Goal: Obtain resource: Download file/media

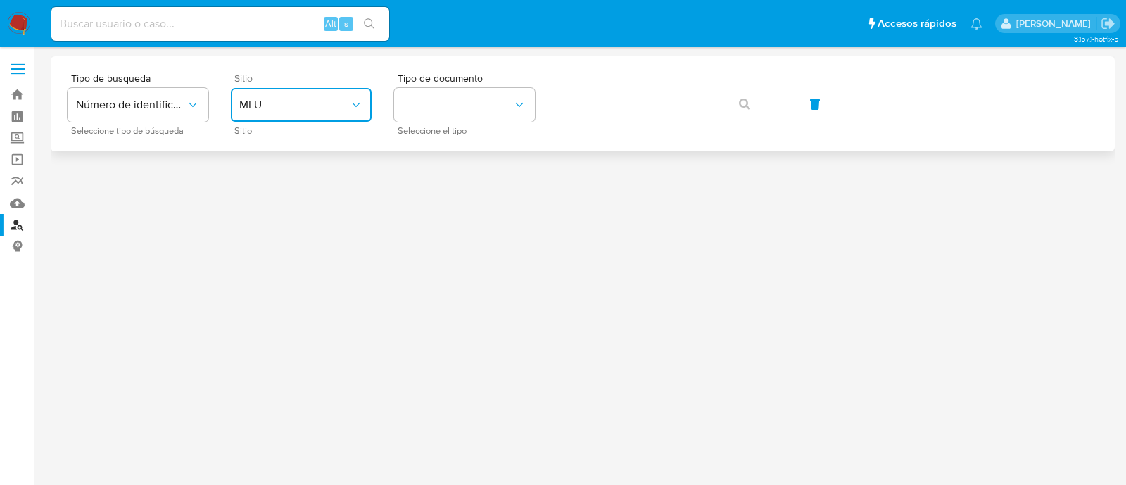
click at [328, 114] on button "MLU" at bounding box center [301, 105] width 141 height 34
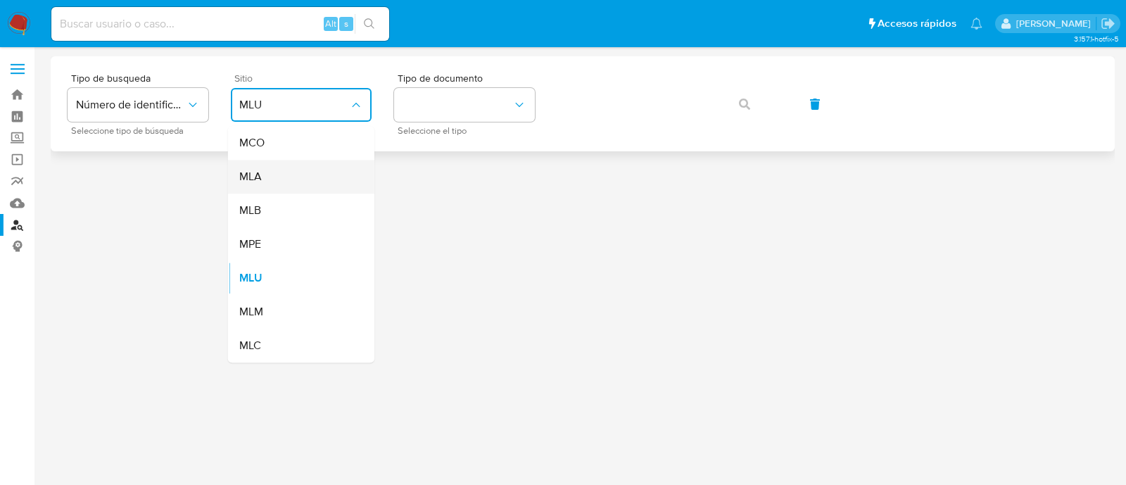
click at [301, 180] on div "MLA" at bounding box center [296, 177] width 115 height 34
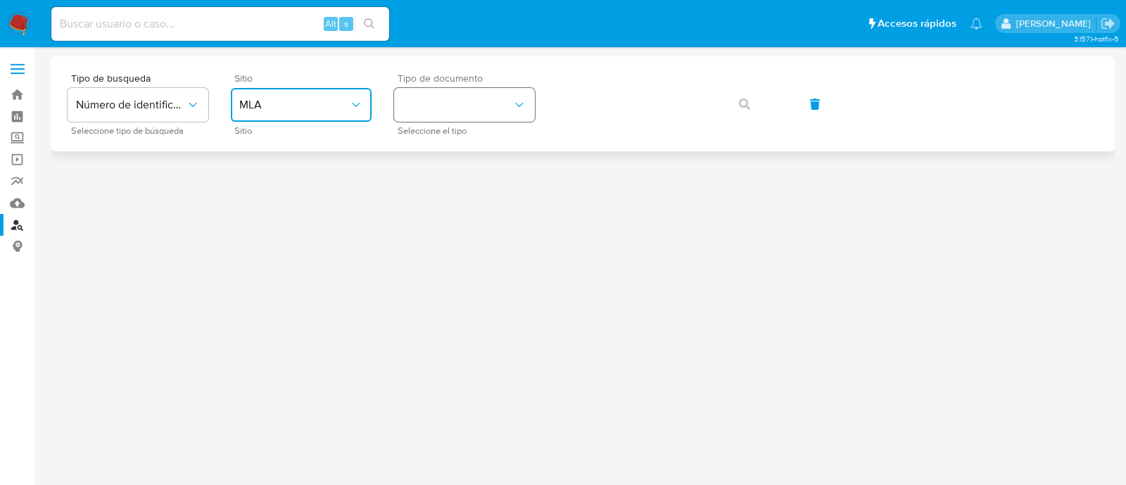
click at [451, 99] on button "identificationType" at bounding box center [464, 105] width 141 height 34
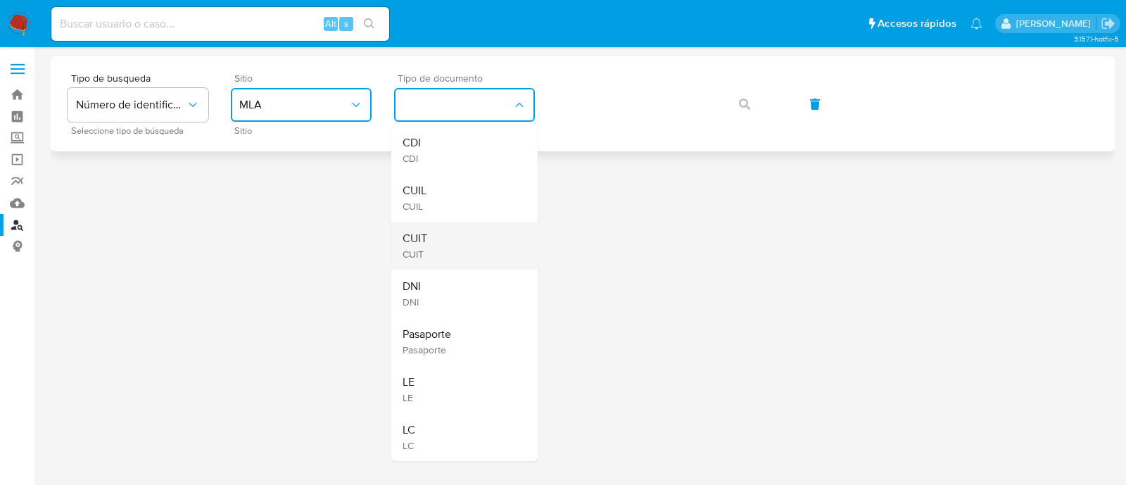
click at [454, 231] on div "CUIT CUIT" at bounding box center [460, 246] width 115 height 48
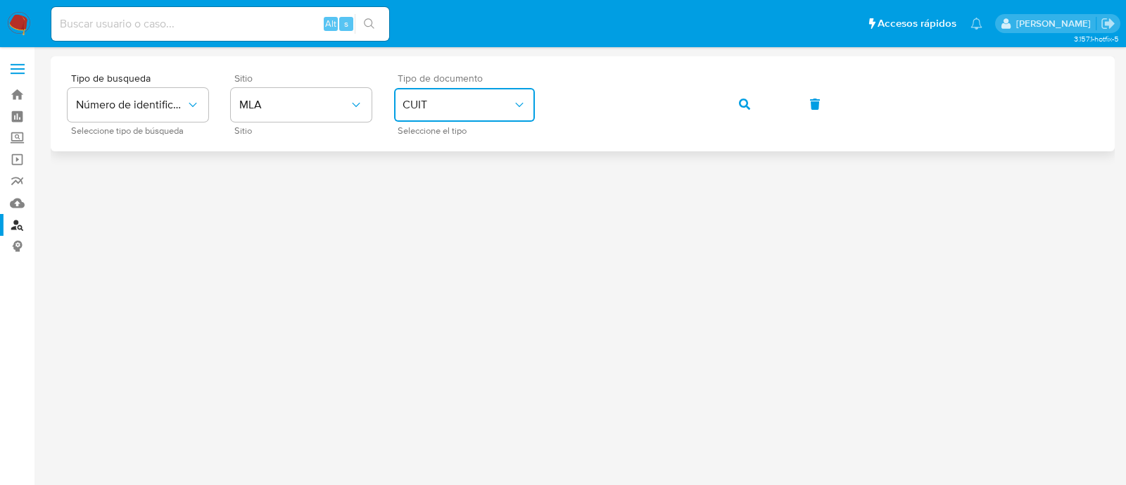
click at [736, 105] on button "button" at bounding box center [745, 104] width 48 height 34
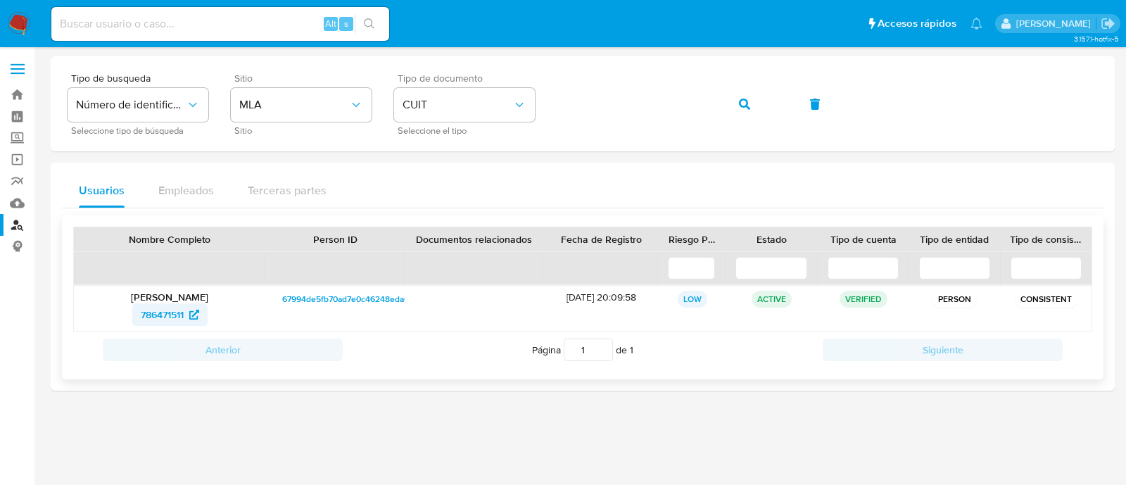
click at [168, 311] on span "786471511" at bounding box center [162, 314] width 43 height 23
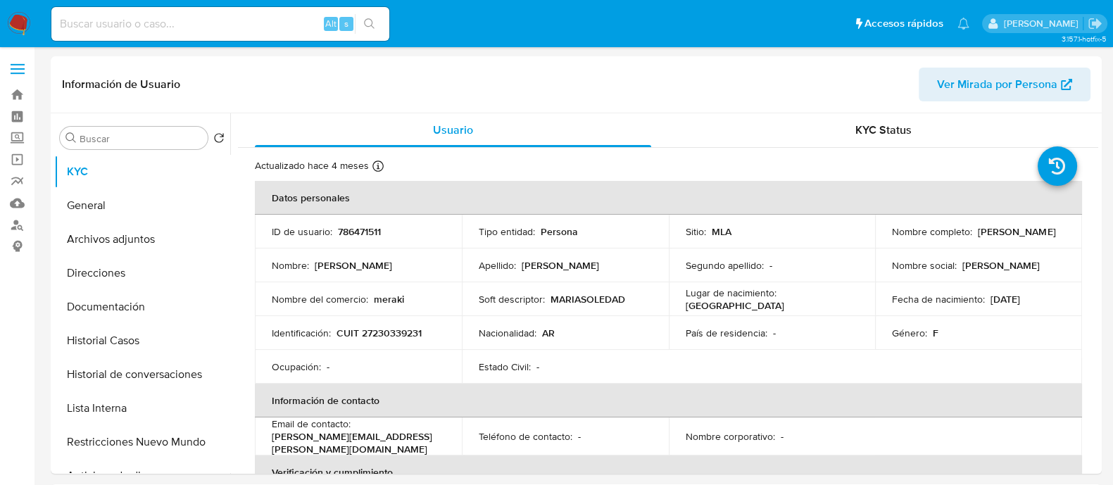
select select "10"
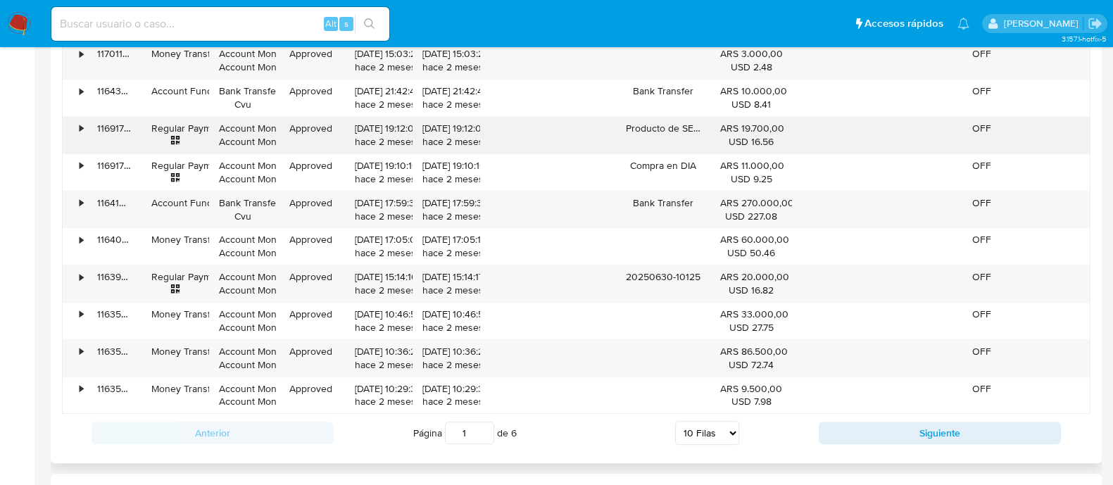
scroll to position [1218, 0]
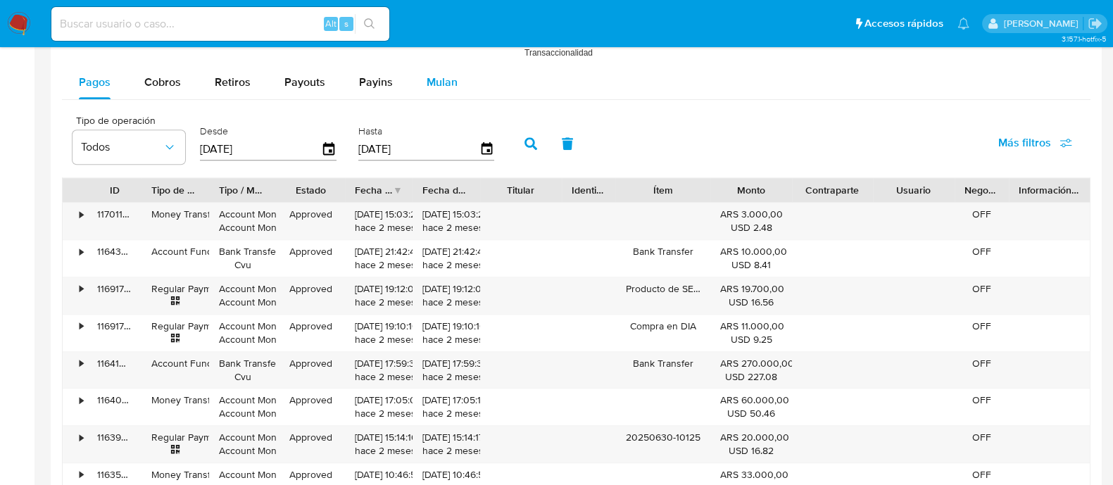
click at [456, 82] on button "Mulan" at bounding box center [442, 82] width 65 height 34
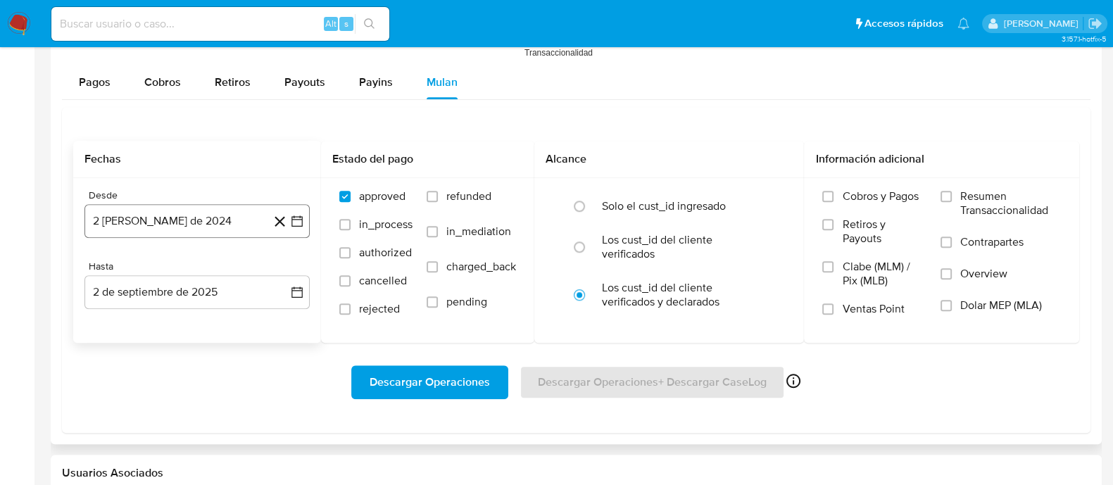
click at [182, 225] on button "2 [PERSON_NAME] de 2024" at bounding box center [196, 221] width 225 height 34
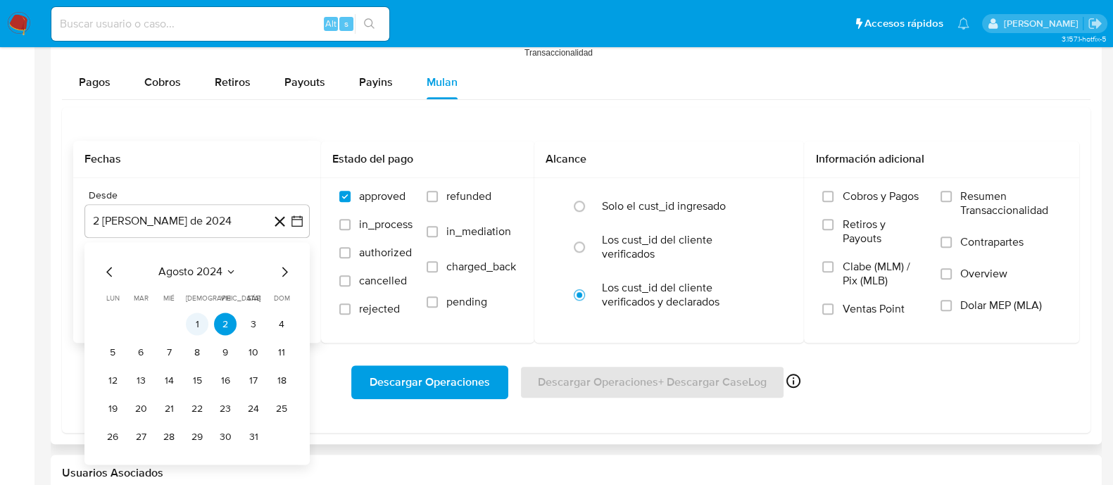
click at [193, 317] on button "1" at bounding box center [197, 324] width 23 height 23
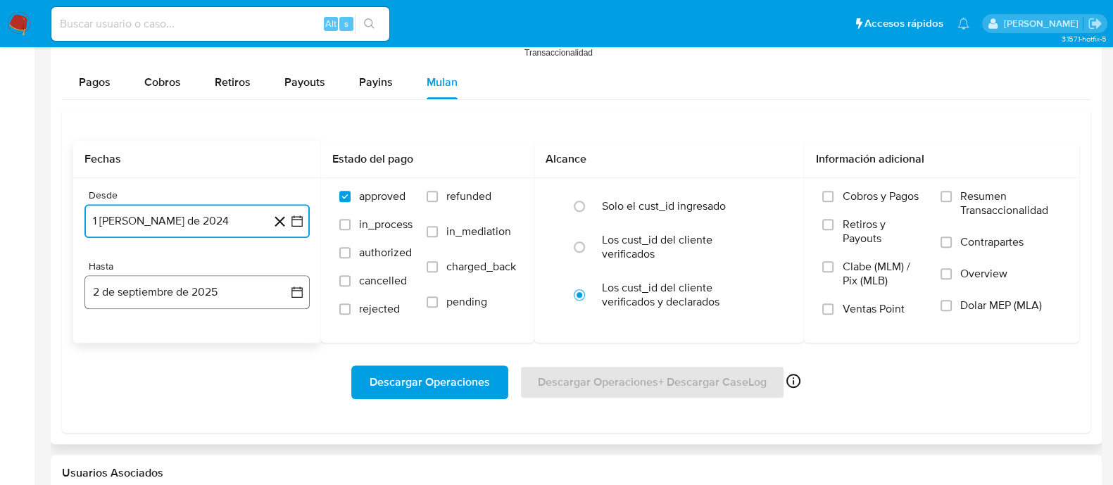
click at [197, 290] on button "2 de septiembre de 2025" at bounding box center [196, 292] width 225 height 34
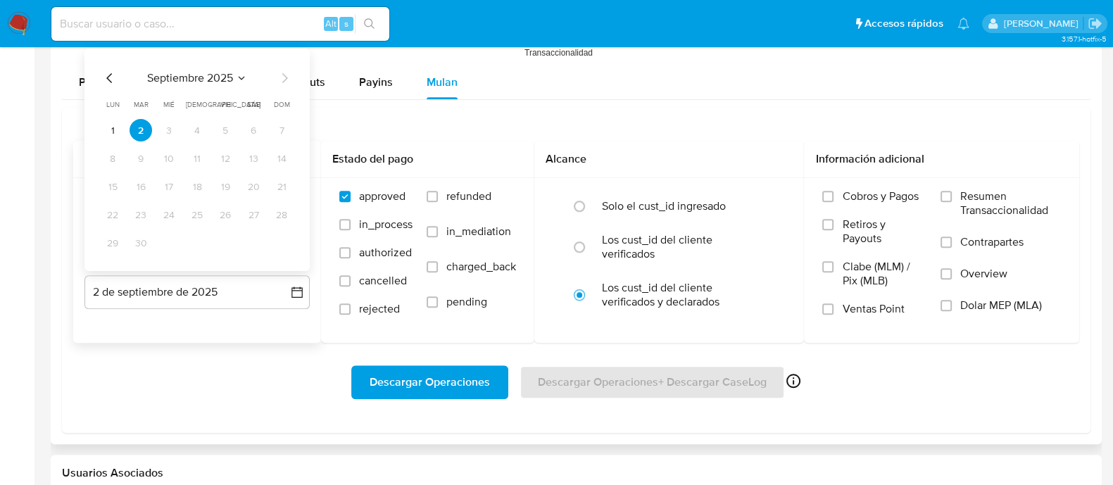
click at [108, 83] on icon "Mes anterior" at bounding box center [109, 78] width 17 height 17
click at [287, 237] on button "31" at bounding box center [281, 243] width 23 height 23
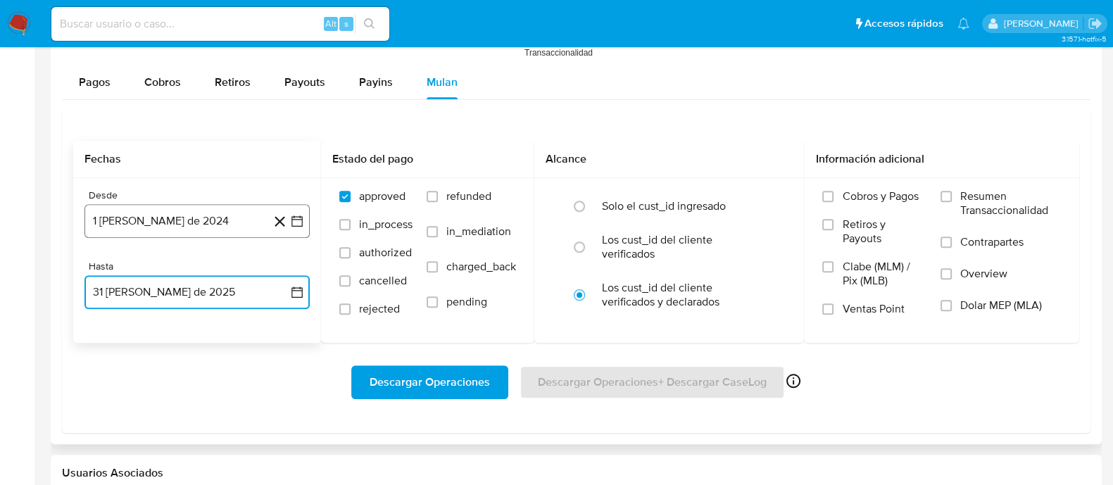
click at [235, 215] on button "1 de agosto de 2024" at bounding box center [196, 221] width 225 height 34
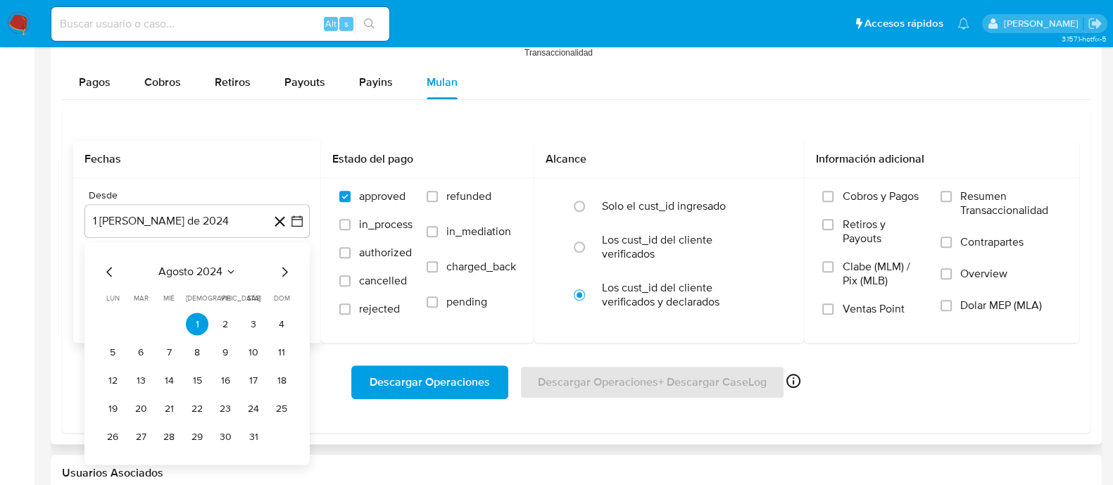
click at [285, 265] on icon "Mes siguiente" at bounding box center [284, 272] width 17 height 17
click at [276, 316] on button "1" at bounding box center [281, 324] width 23 height 23
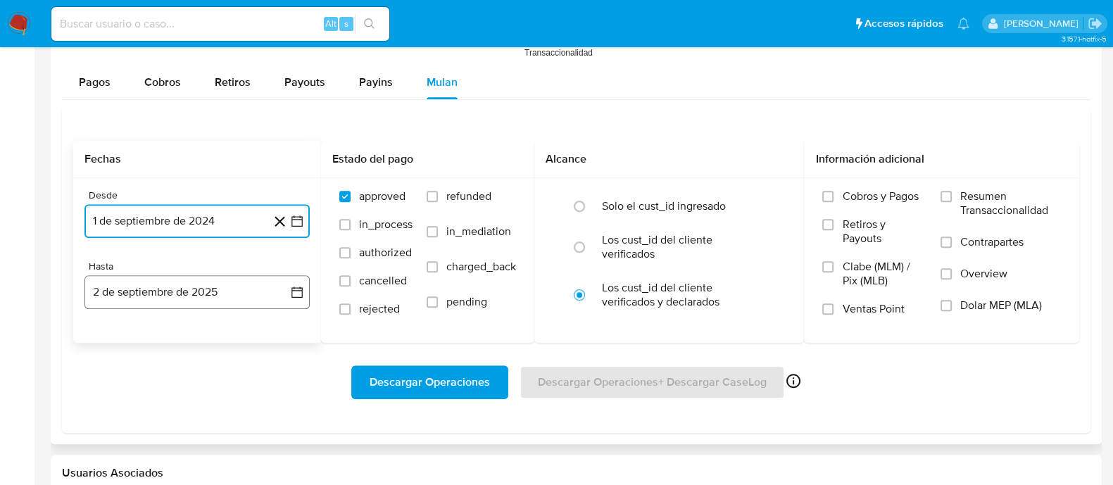
click at [215, 296] on button "2 de septiembre de 2025" at bounding box center [196, 292] width 225 height 34
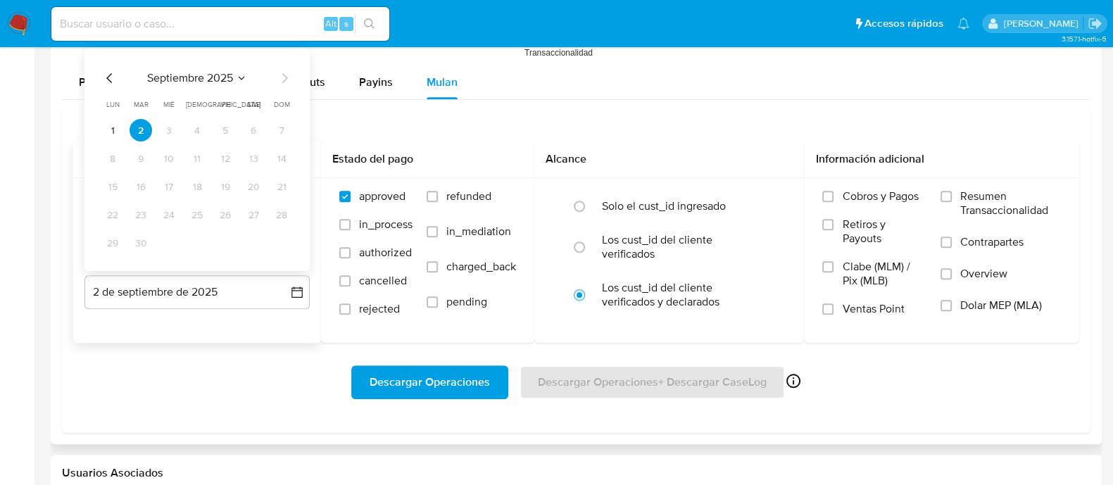
click at [109, 81] on icon "Mes anterior" at bounding box center [109, 78] width 17 height 17
click at [279, 236] on button "31" at bounding box center [281, 243] width 23 height 23
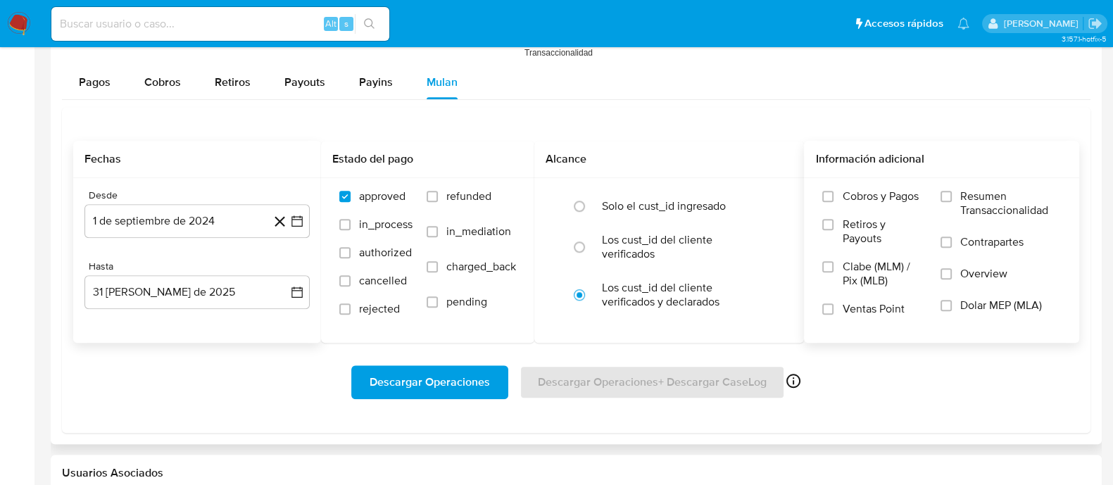
click at [968, 299] on span "Dolar MEP (MLA)" at bounding box center [1001, 305] width 82 height 14
click at [952, 300] on input "Dolar MEP (MLA)" at bounding box center [945, 305] width 11 height 11
click at [456, 384] on span "Descargar Operaciones" at bounding box center [430, 382] width 120 height 31
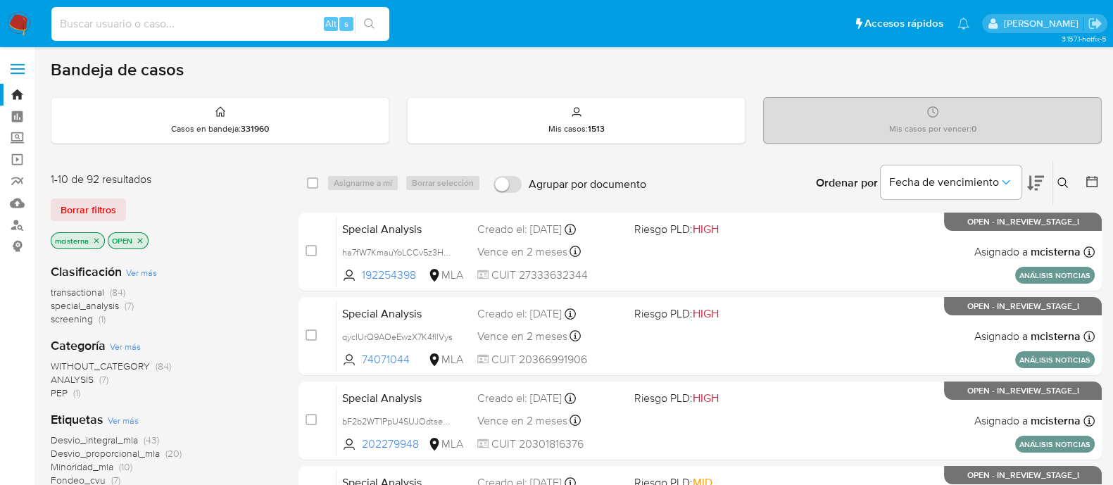
click at [176, 20] on input at bounding box center [220, 24] width 338 height 18
paste input "188710124"
type input "188710124"
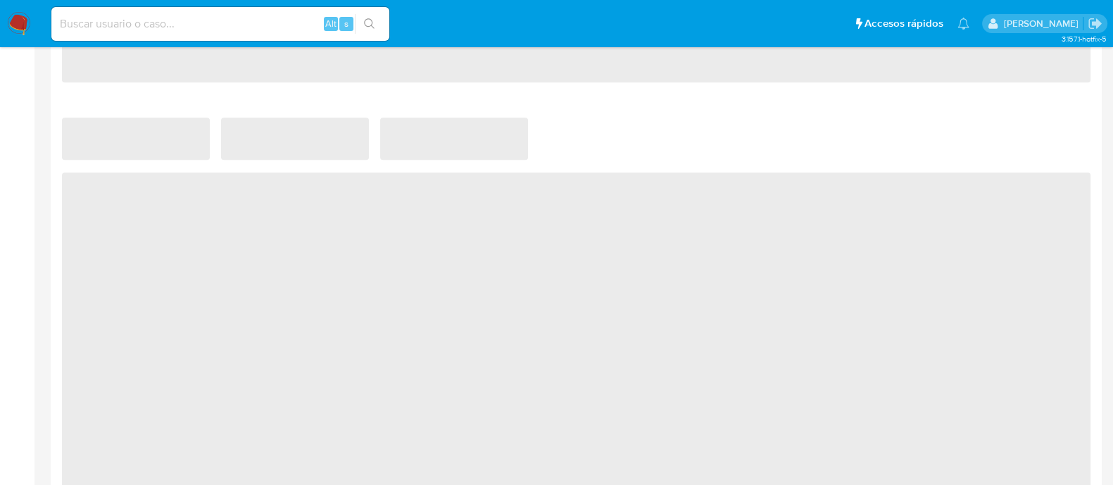
scroll to position [753, 0]
select select "10"
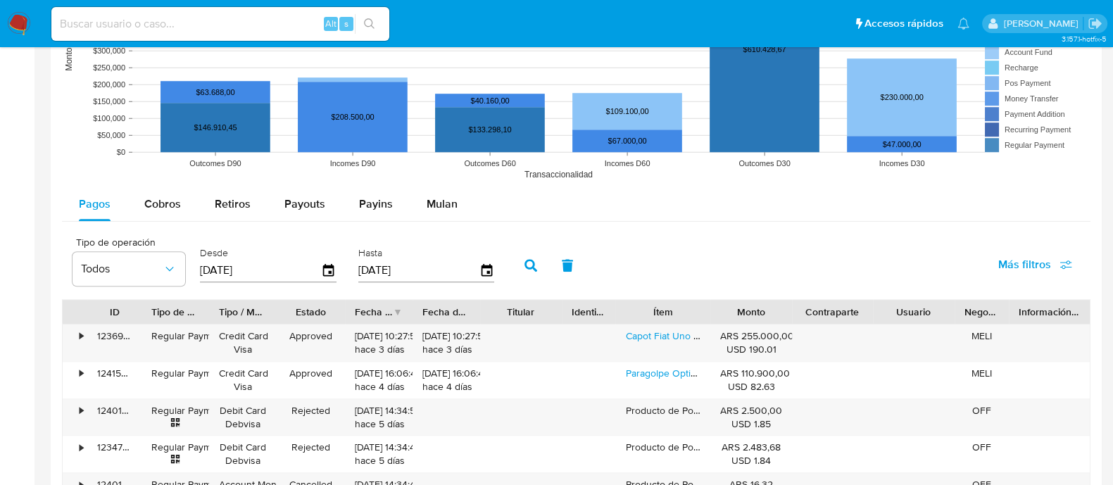
scroll to position [1231, 0]
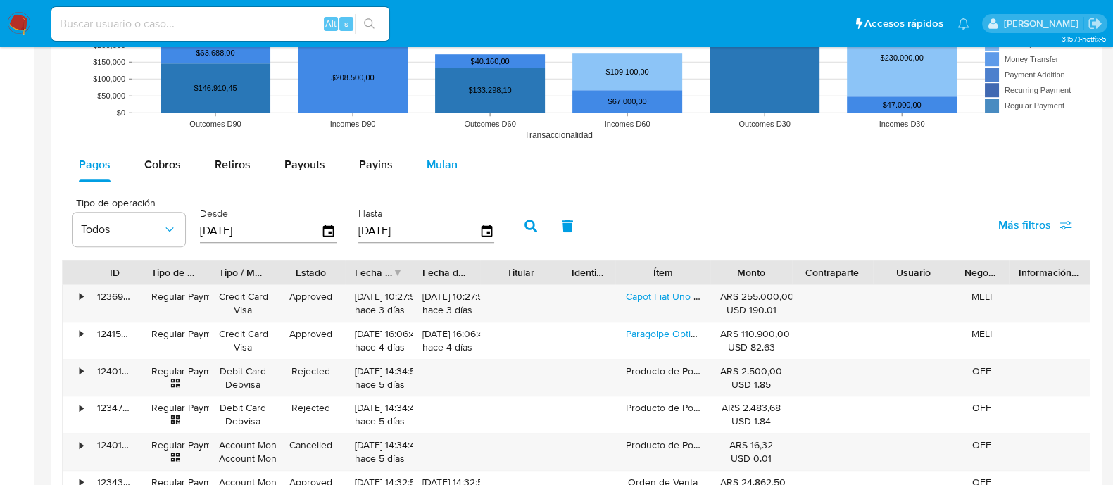
click at [447, 156] on span "Mulan" at bounding box center [442, 164] width 31 height 16
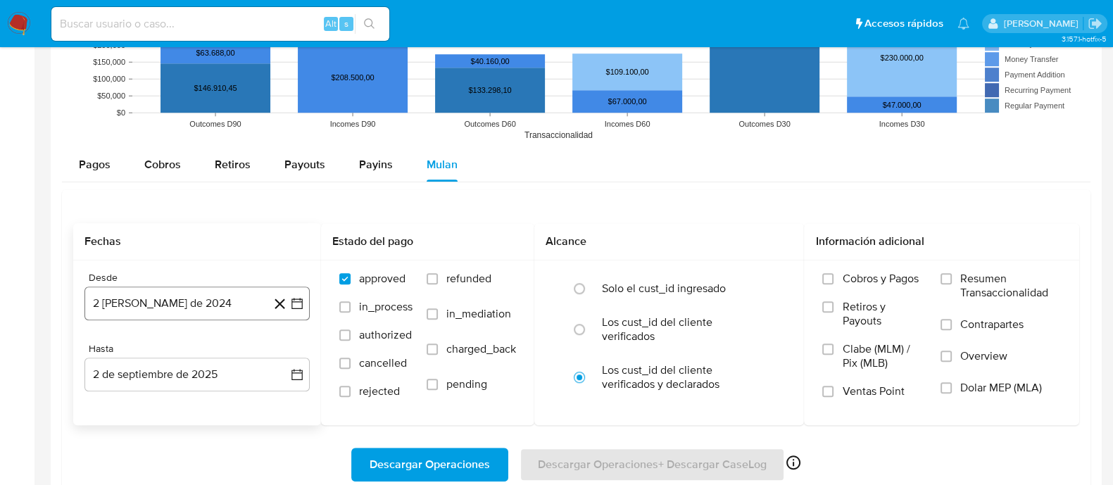
click at [225, 301] on button "2 [PERSON_NAME] de 2024" at bounding box center [196, 304] width 225 height 34
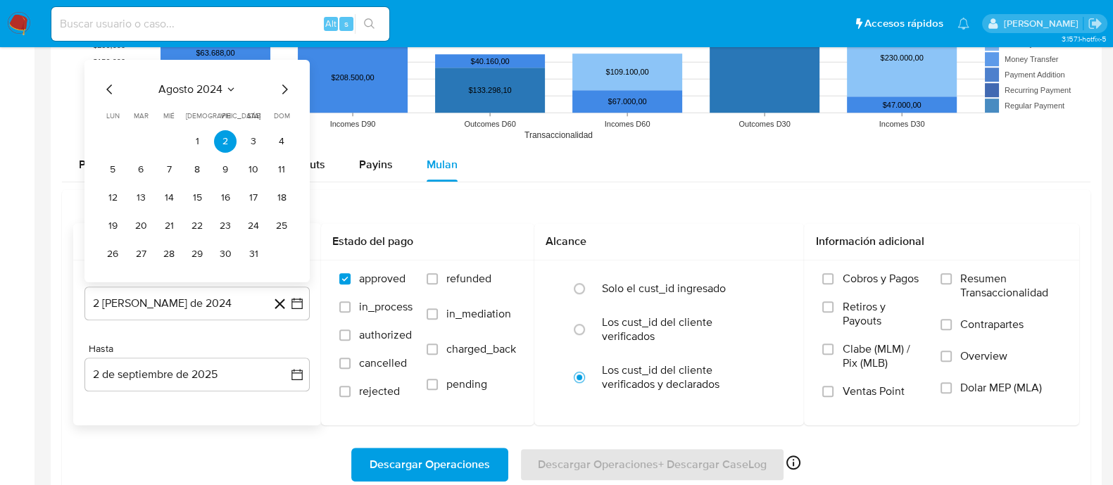
click at [283, 96] on div "agosto 2024 agosto 2024 lun lunes mar martes mié miércoles jue jueves vie viern…" at bounding box center [196, 173] width 191 height 184
click at [287, 89] on icon "Mes siguiente" at bounding box center [284, 89] width 17 height 17
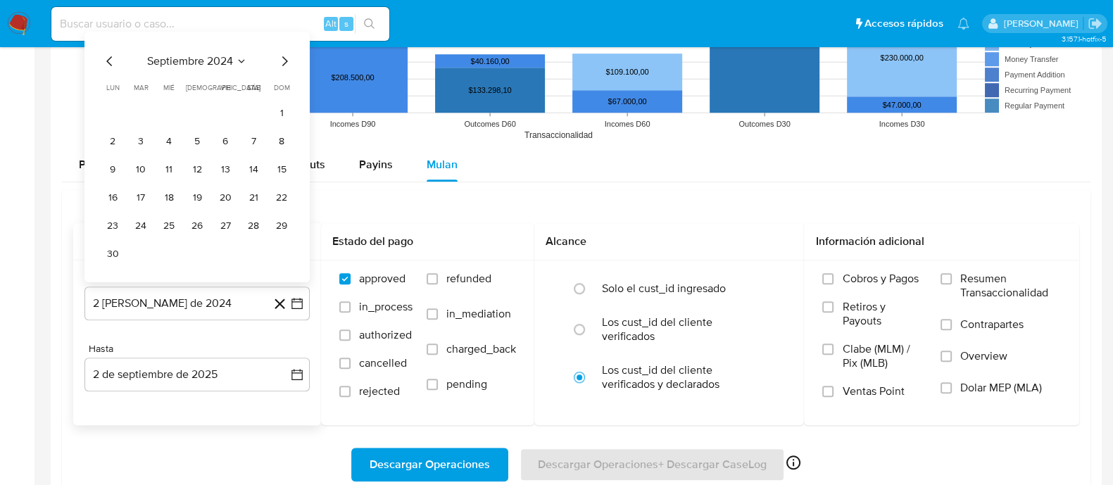
click at [287, 89] on span "dom" at bounding box center [282, 87] width 16 height 11
click at [279, 54] on icon "Mes siguiente" at bounding box center [284, 61] width 17 height 17
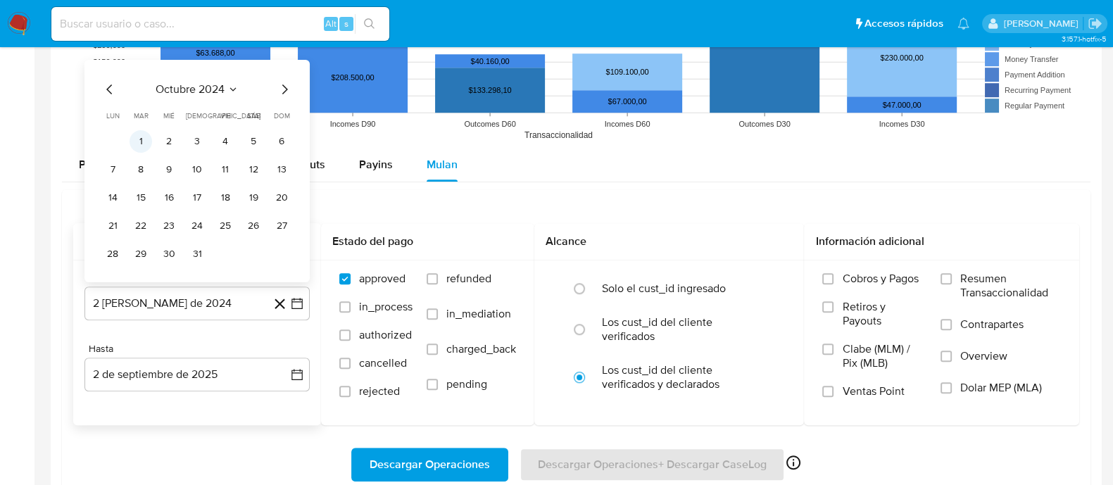
click at [137, 134] on button "1" at bounding box center [141, 141] width 23 height 23
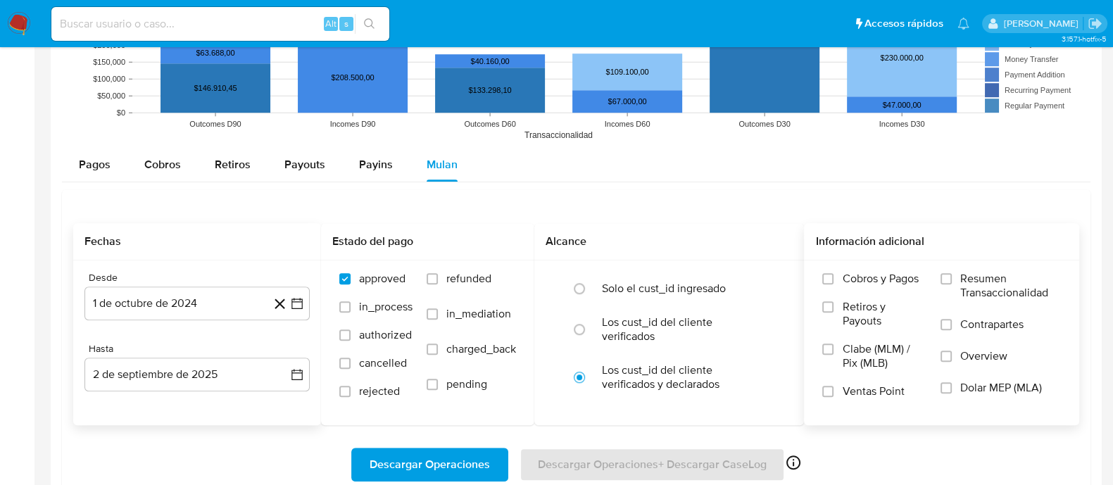
click at [998, 385] on span "Dolar MEP (MLA)" at bounding box center [1001, 388] width 82 height 14
click at [952, 385] on input "Dolar MEP (MLA)" at bounding box center [945, 387] width 11 height 11
click at [467, 456] on span "Descargar Operaciones" at bounding box center [430, 464] width 120 height 31
